Goal: Navigation & Orientation: Find specific page/section

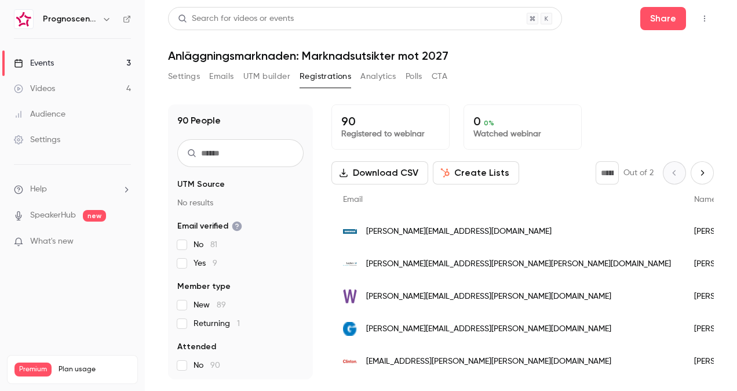
click at [46, 92] on div "Videos" at bounding box center [34, 89] width 41 height 12
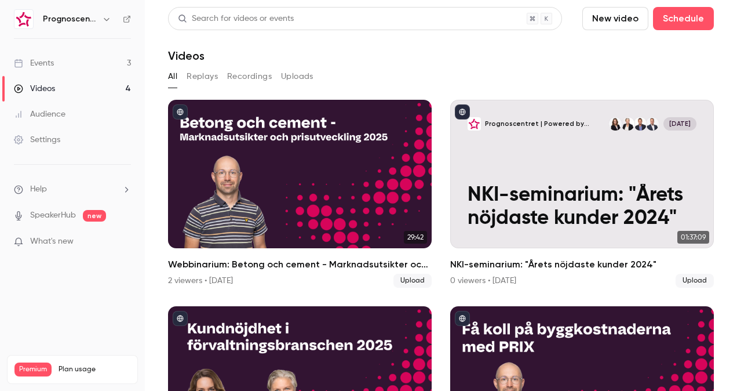
click at [54, 66] on link "Events 3" at bounding box center [72, 63] width 145 height 26
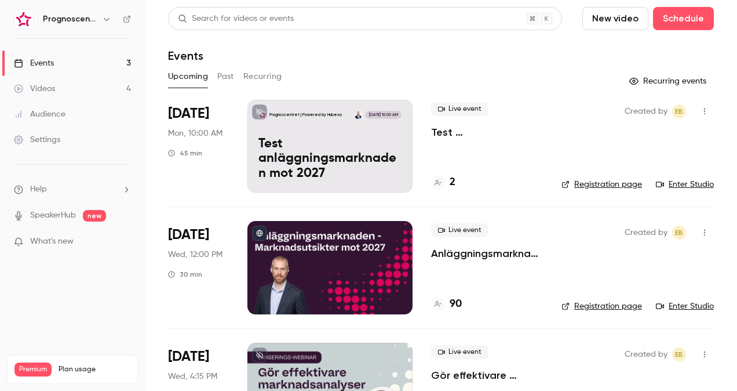
scroll to position [65, 0]
